Goal: Task Accomplishment & Management: Manage account settings

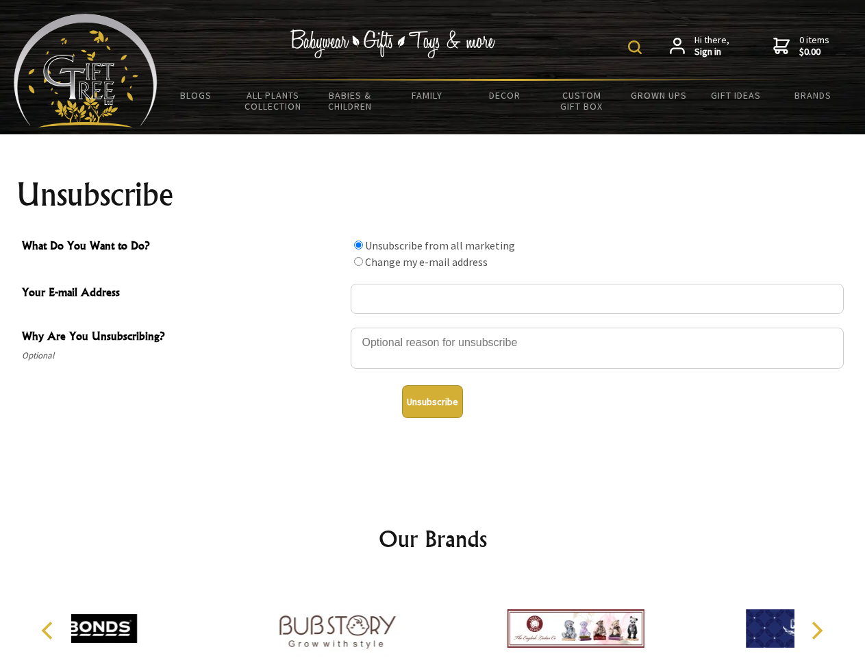
click at [637, 47] on img at bounding box center [635, 47] width 14 height 14
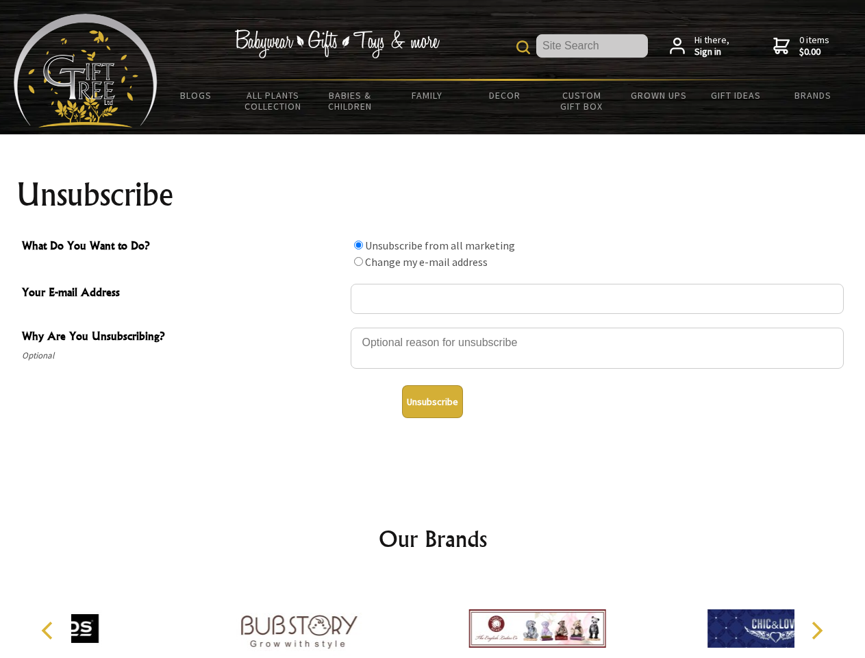
click at [433, 327] on div at bounding box center [597, 350] width 493 height 48
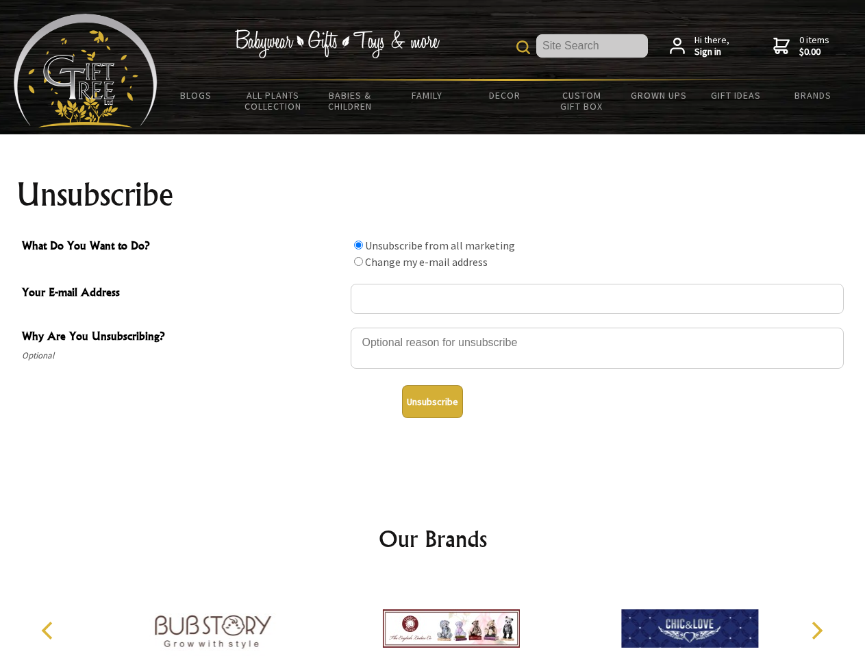
click at [358, 245] on input "What Do You Want to Do?" at bounding box center [358, 244] width 9 height 9
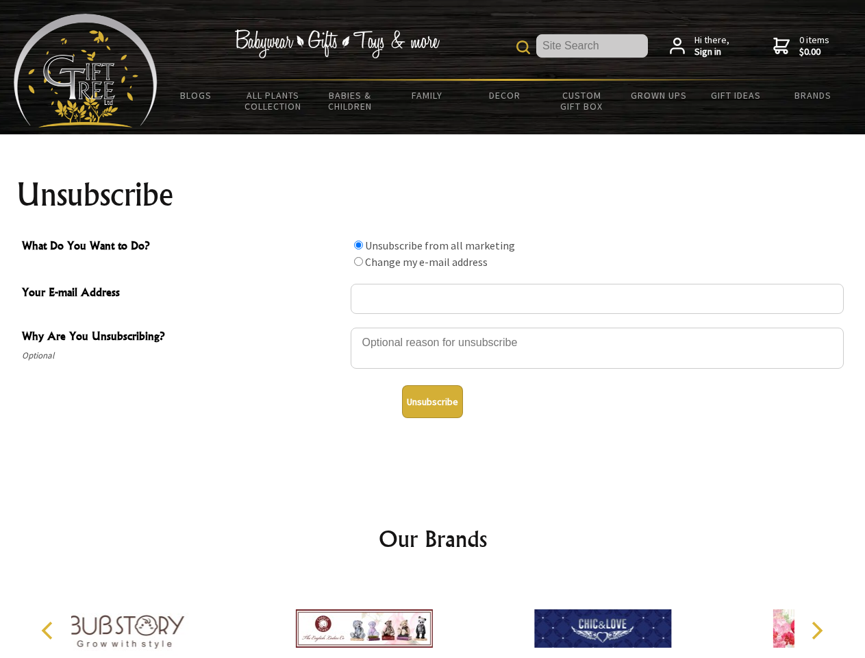
click at [358, 261] on input "What Do You Want to Do?" at bounding box center [358, 261] width 9 height 9
click at [432, 401] on button "Unsubscribe" at bounding box center [432, 401] width 61 height 33
click at [433, 617] on div at bounding box center [364, 630] width 238 height 107
radio input "true"
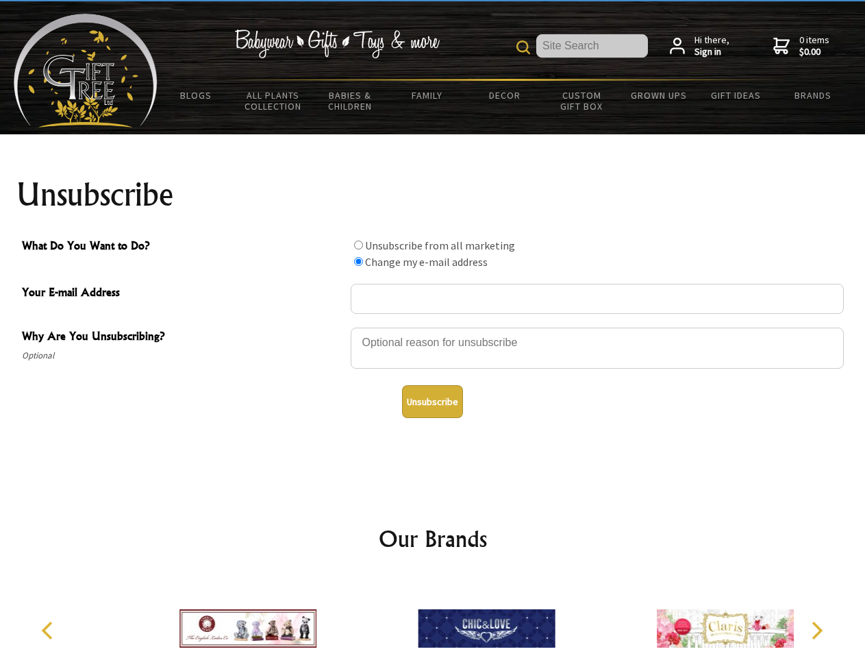
click at [49, 630] on icon "Previous" at bounding box center [49, 630] width 18 height 18
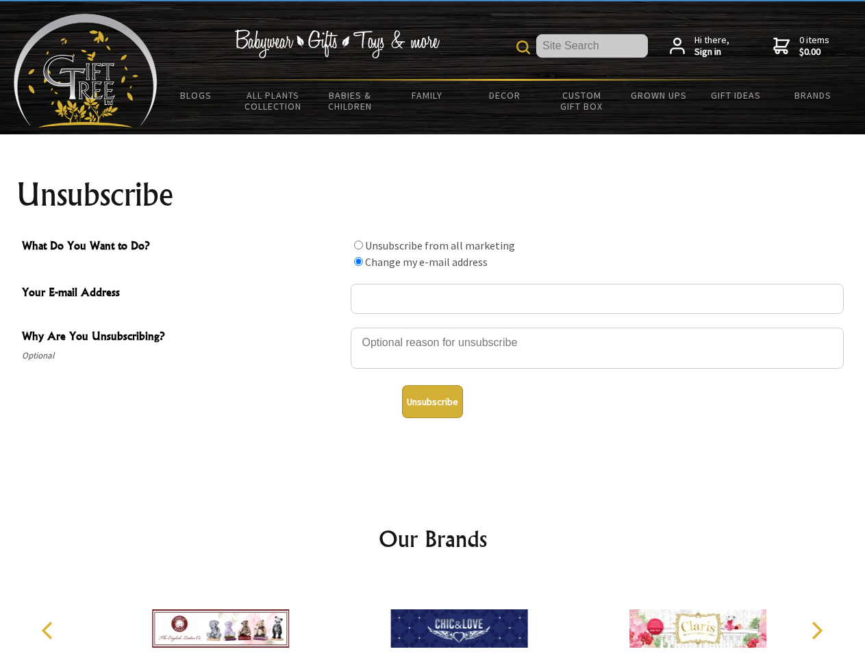
click at [817, 630] on icon "Next" at bounding box center [816, 630] width 18 height 18
